Goal: Information Seeking & Learning: Learn about a topic

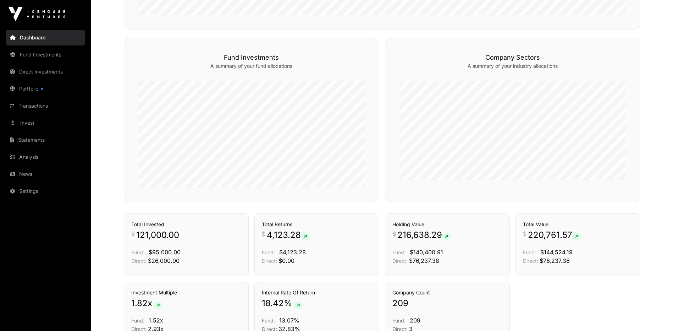
scroll to position [302, 0]
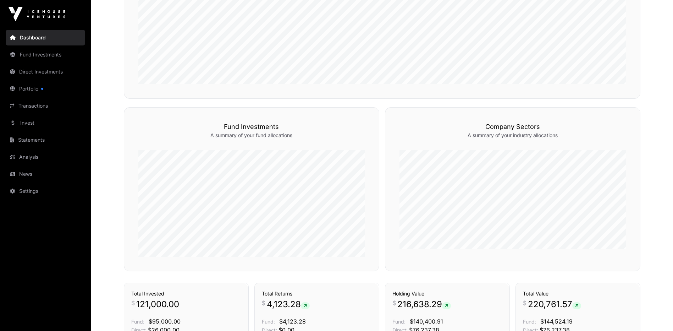
click at [32, 89] on link "Portfolio" at bounding box center [45, 89] width 79 height 16
click at [39, 104] on link "Transactions" at bounding box center [45, 106] width 79 height 16
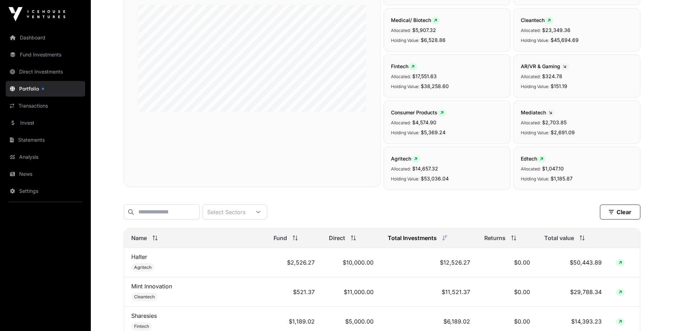
scroll to position [177, 0]
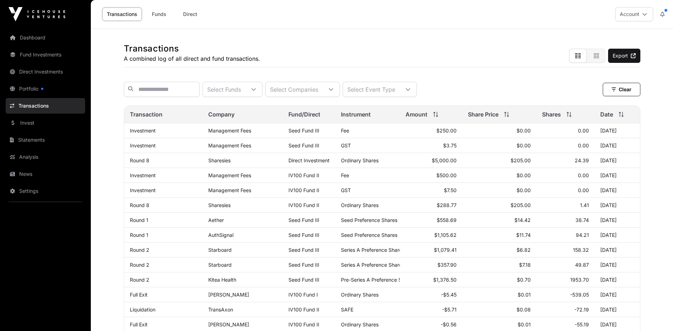
click at [143, 208] on link "Round 8" at bounding box center [140, 205] width 20 height 6
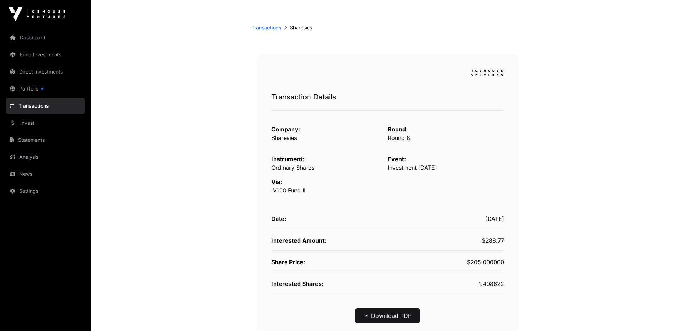
scroll to position [98, 0]
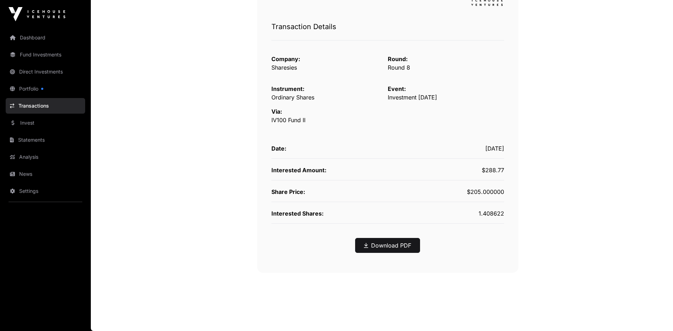
click at [381, 248] on link "Download PDF" at bounding box center [387, 245] width 47 height 9
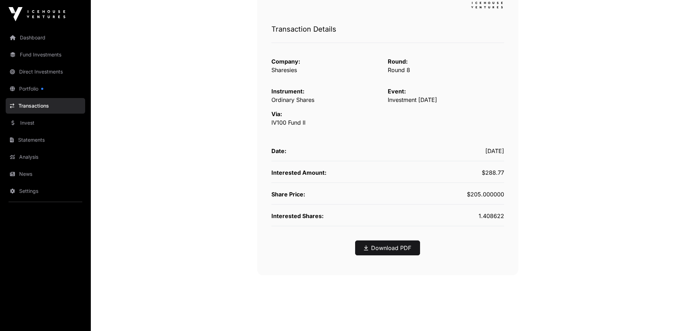
scroll to position [0, 0]
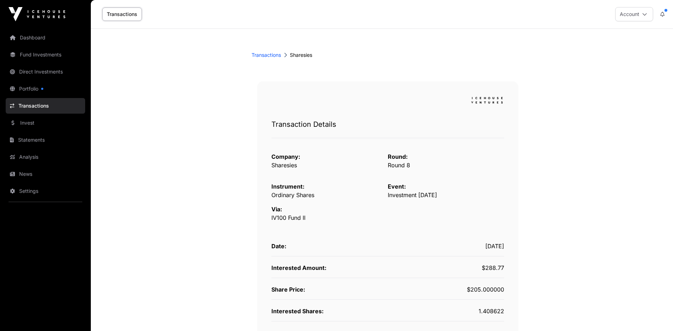
click at [37, 54] on link "Fund Investments" at bounding box center [45, 55] width 79 height 16
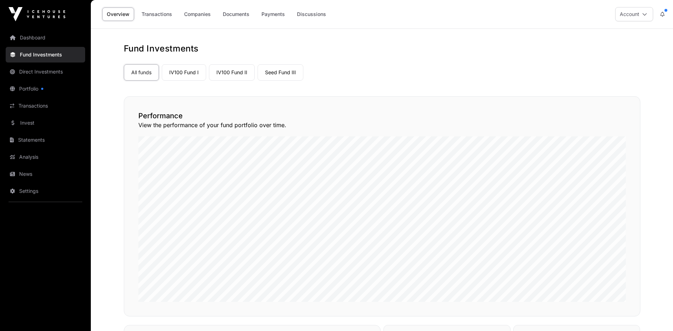
click at [178, 72] on link "IV100 Fund I" at bounding box center [184, 72] width 44 height 16
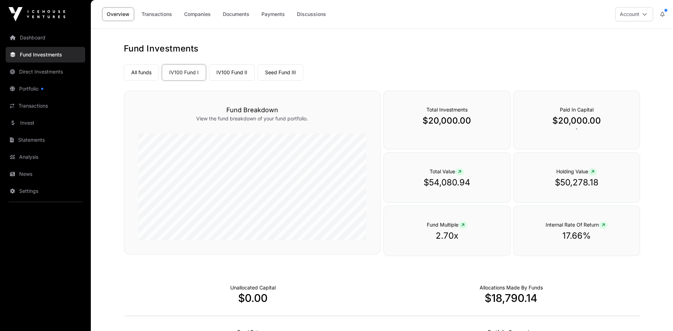
click at [156, 13] on link "Transactions" at bounding box center [157, 13] width 40 height 13
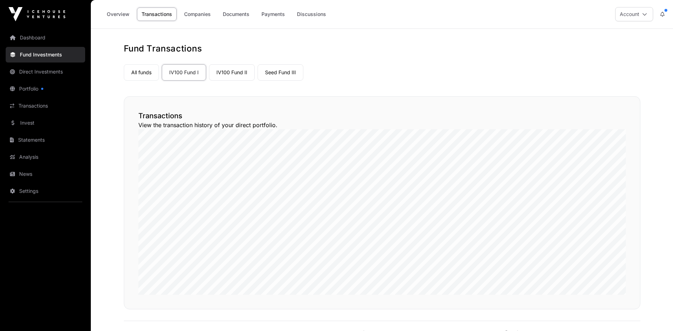
click at [204, 12] on link "Companies" at bounding box center [198, 13] width 36 height 13
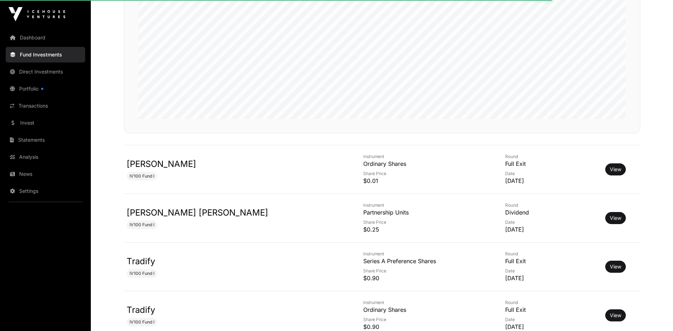
scroll to position [177, 0]
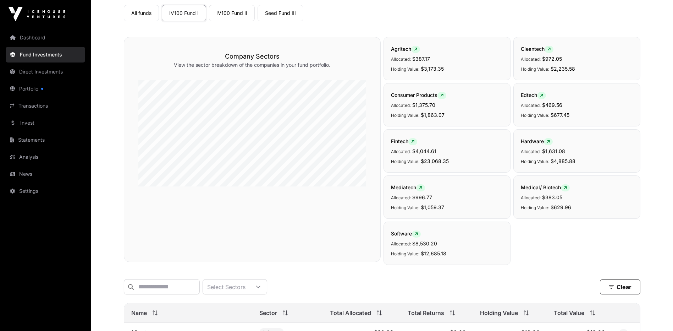
scroll to position [177, 0]
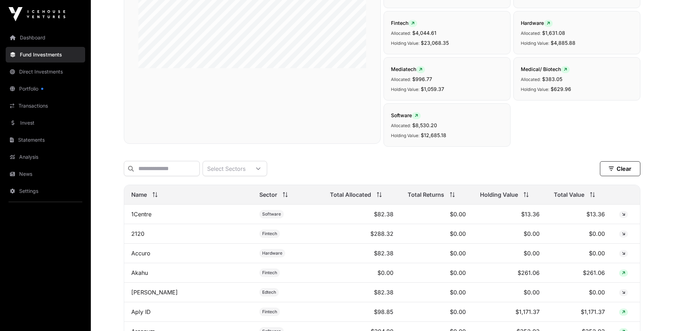
click at [261, 169] on icon at bounding box center [258, 168] width 5 height 5
click at [327, 159] on div "Select Sectors Clear Filters" at bounding box center [382, 168] width 517 height 27
click at [560, 198] on span "Total Value" at bounding box center [569, 194] width 31 height 9
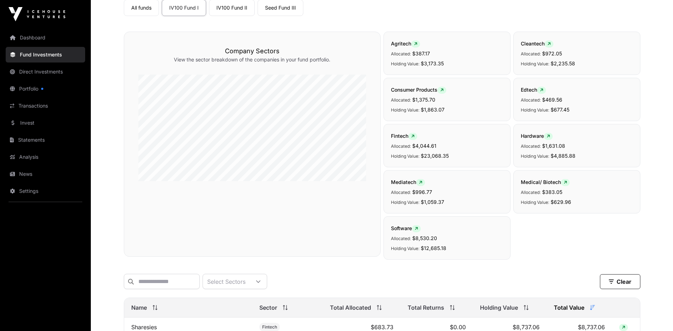
scroll to position [0, 0]
